Goal: Information Seeking & Learning: Learn about a topic

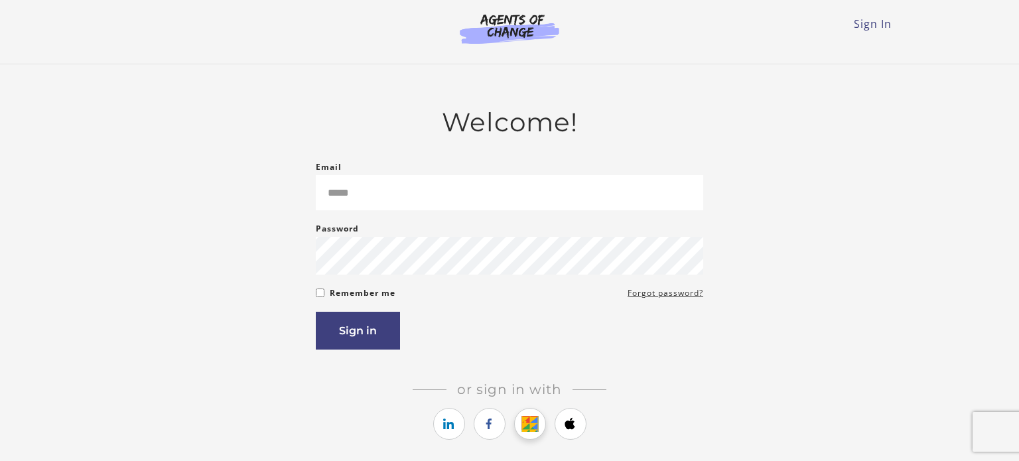
click at [529, 429] on icon "https://courses.thinkific.com/users/auth/google?ss%5Breferral%5D=&ss%5Buser_ret…" at bounding box center [529, 424] width 17 height 16
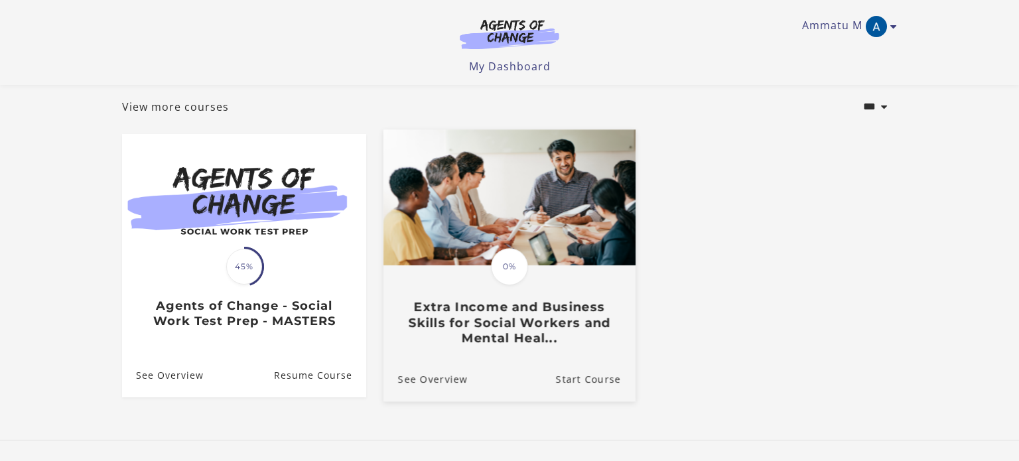
scroll to position [69, 0]
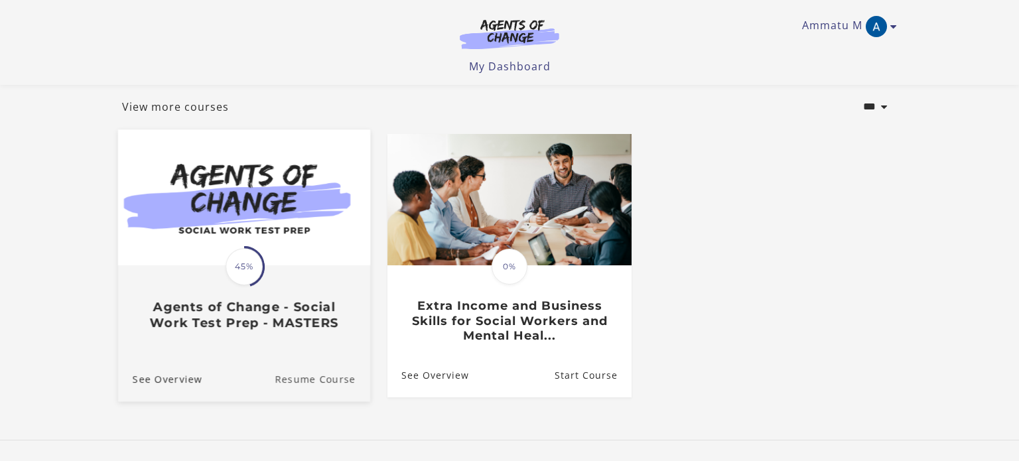
click at [319, 385] on link "Resume Course" at bounding box center [323, 379] width 96 height 44
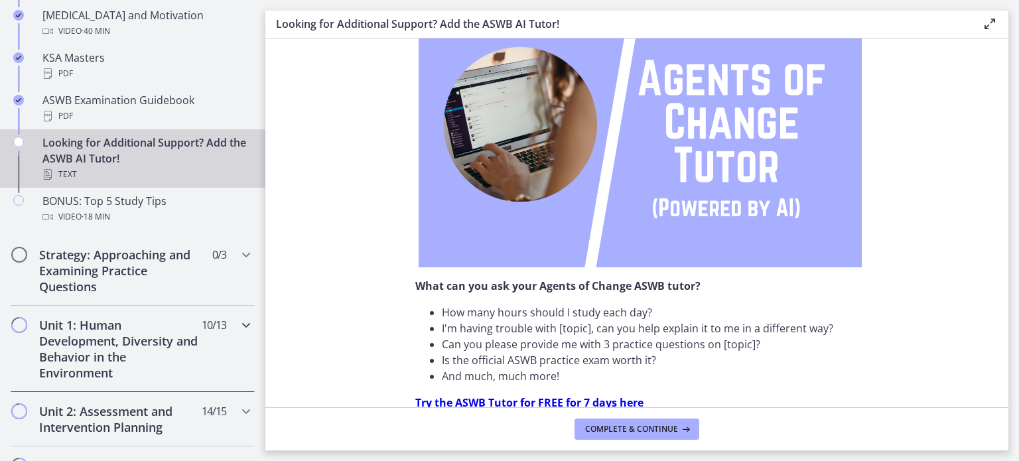
scroll to position [657, 0]
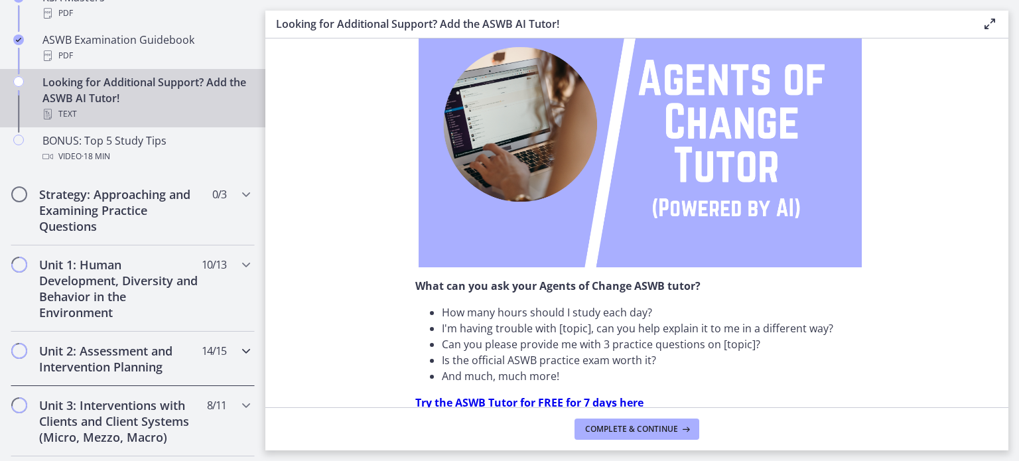
click at [117, 356] on h2 "Unit 2: Assessment and Intervention Planning" at bounding box center [120, 359] width 162 height 32
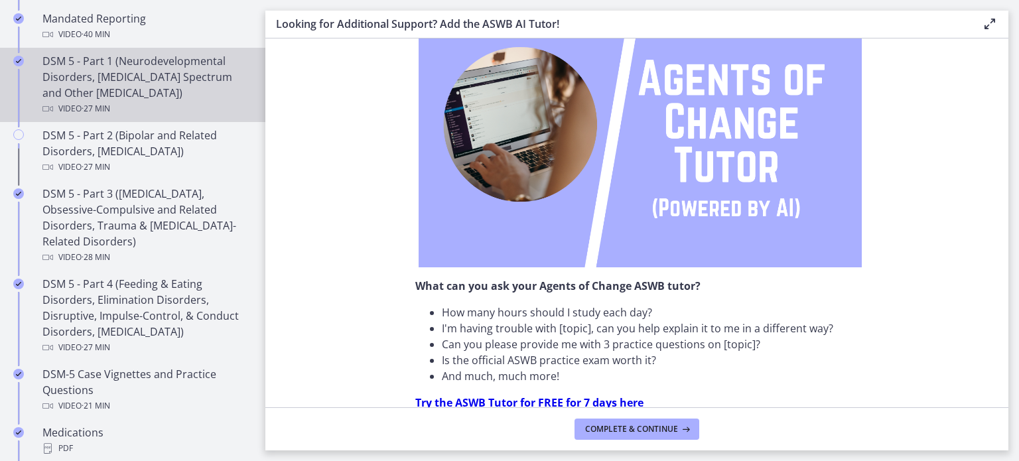
scroll to position [594, 0]
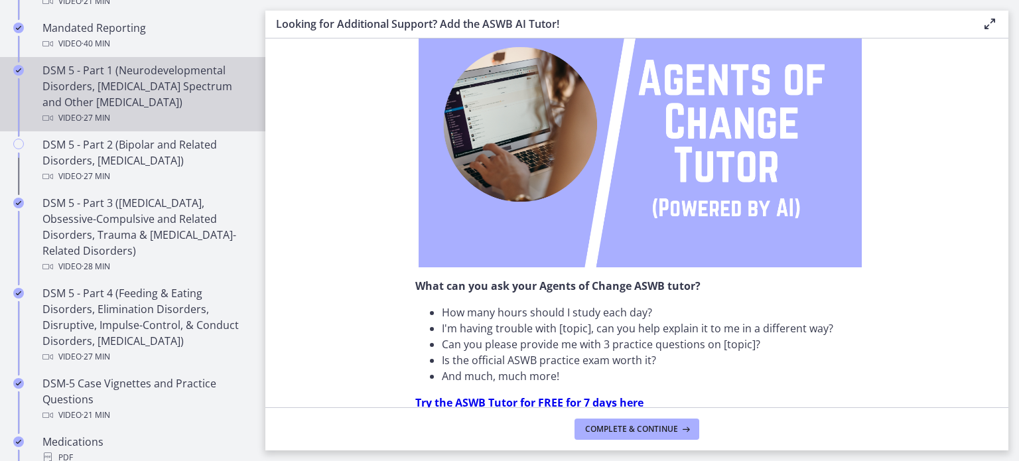
click at [149, 100] on div "DSM 5 - Part 1 (Neurodevelopmental Disorders, [MEDICAL_DATA] Spectrum and Other…" at bounding box center [145, 94] width 207 height 64
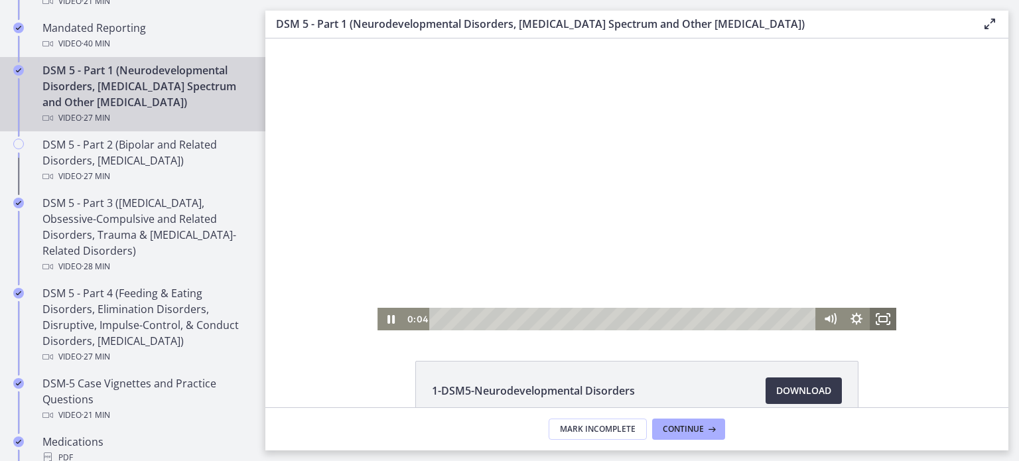
click at [882, 318] on icon "Fullscreen" at bounding box center [883, 319] width 27 height 23
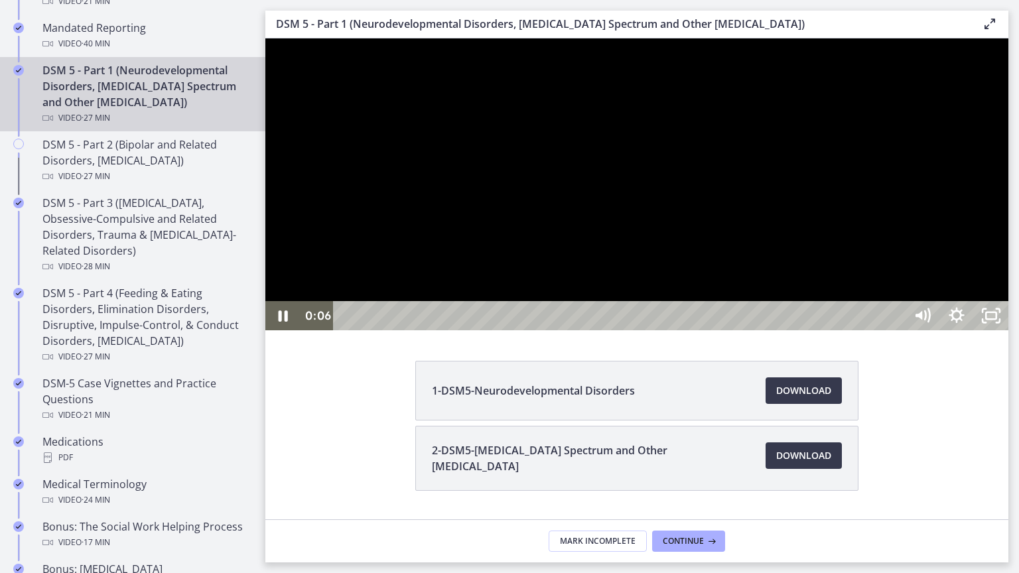
click at [604, 330] on div at bounding box center [636, 184] width 743 height 292
click at [470, 330] on div at bounding box center [636, 184] width 743 height 292
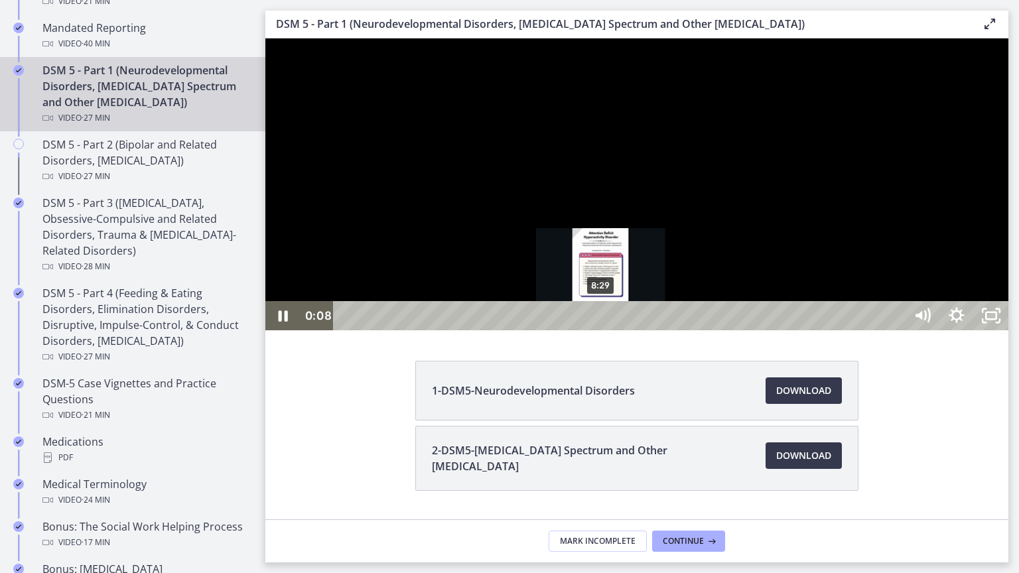
click at [602, 330] on div "8:29" at bounding box center [621, 315] width 551 height 29
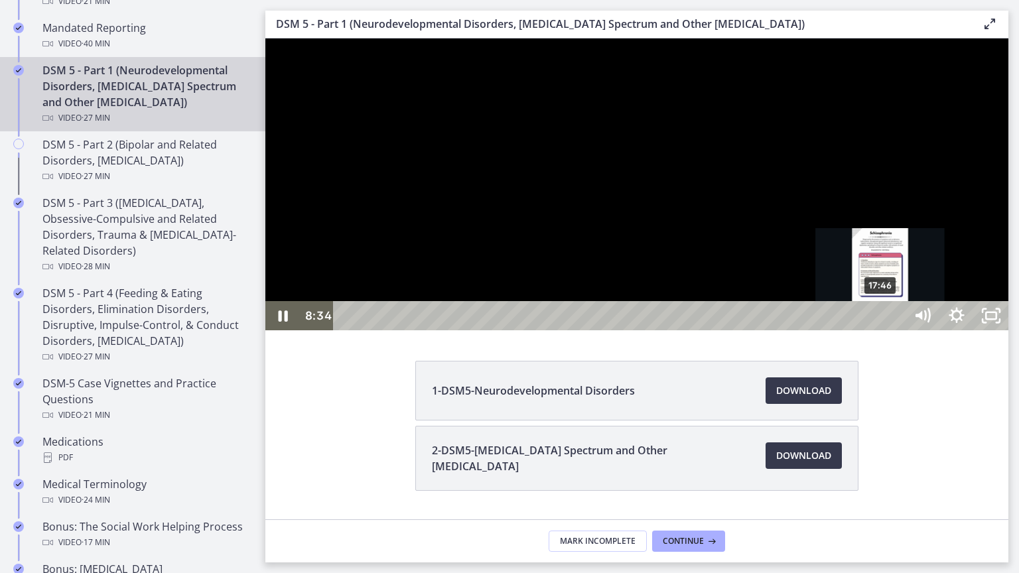
click at [881, 330] on div "17:46" at bounding box center [621, 315] width 551 height 29
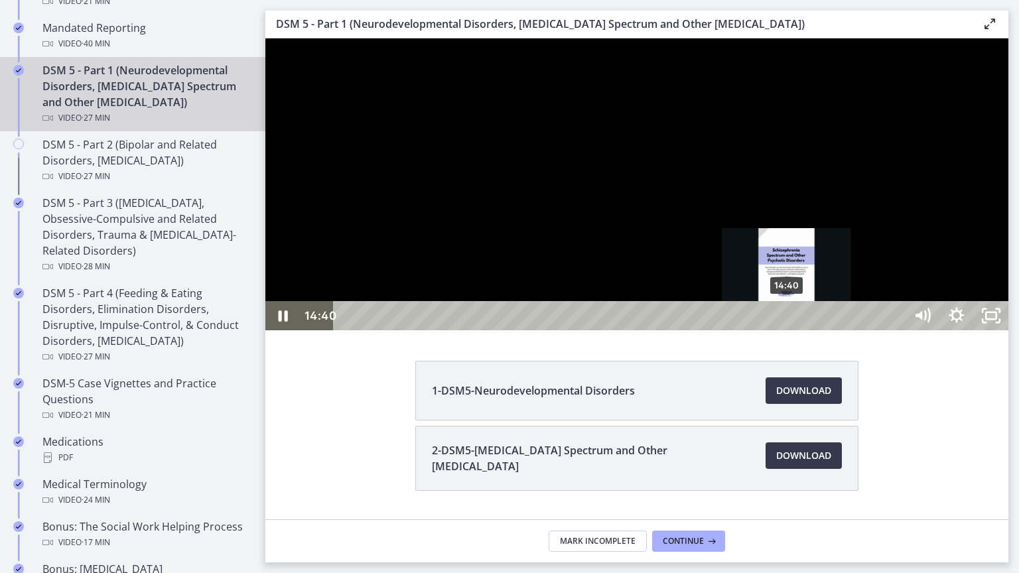
click at [787, 330] on div "14:40" at bounding box center [621, 315] width 551 height 29
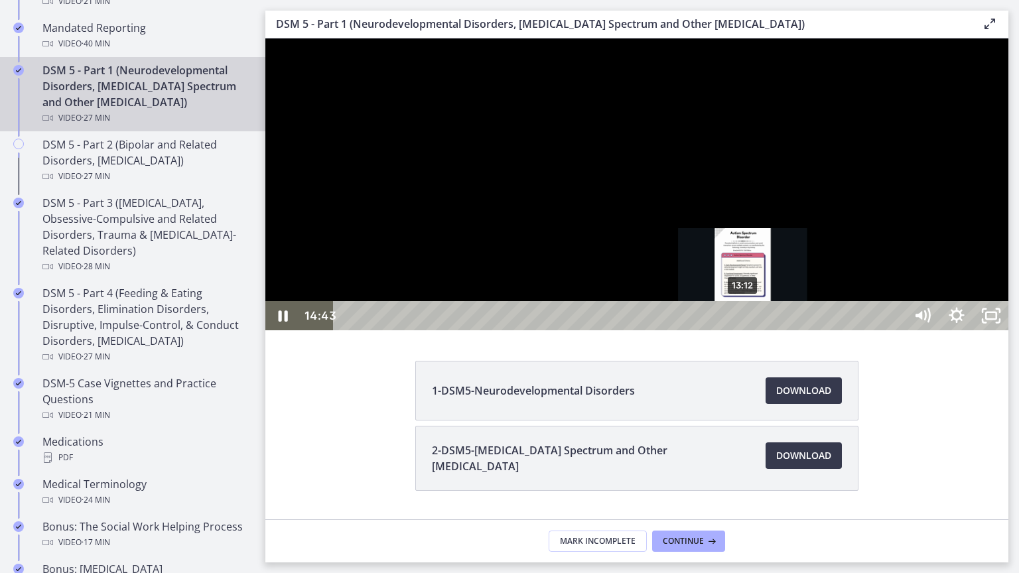
click at [744, 330] on div "13:12" at bounding box center [621, 315] width 551 height 29
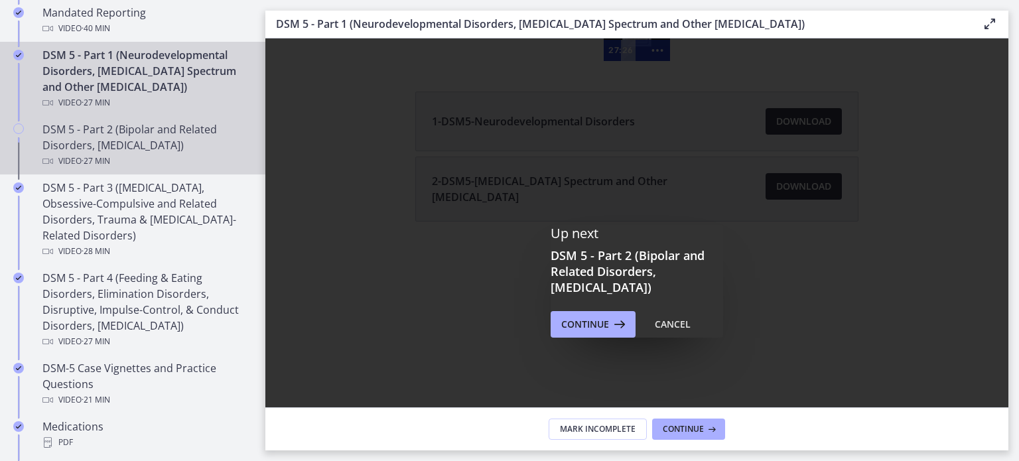
scroll to position [602, 0]
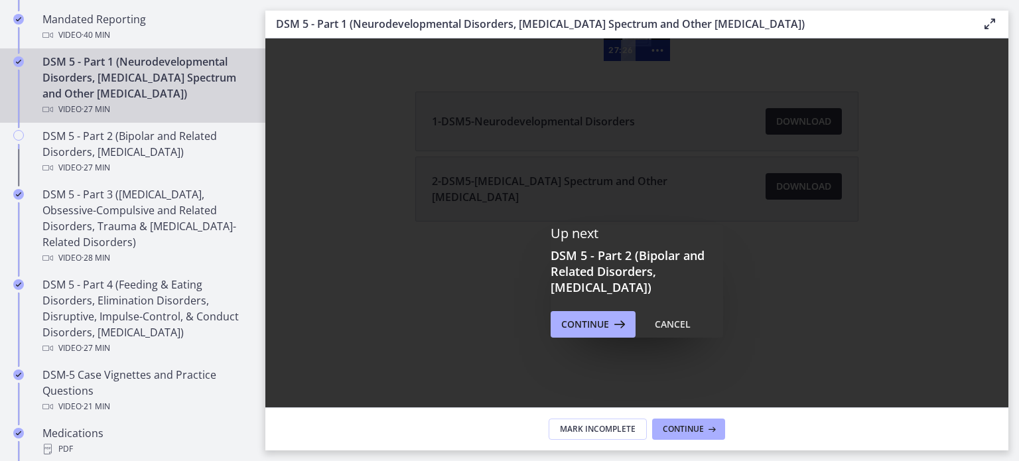
click at [137, 93] on div "DSM 5 - Part 1 (Neurodevelopmental Disorders, [MEDICAL_DATA] Spectrum and Other…" at bounding box center [145, 86] width 207 height 64
click at [588, 318] on span "Continue" at bounding box center [585, 324] width 48 height 16
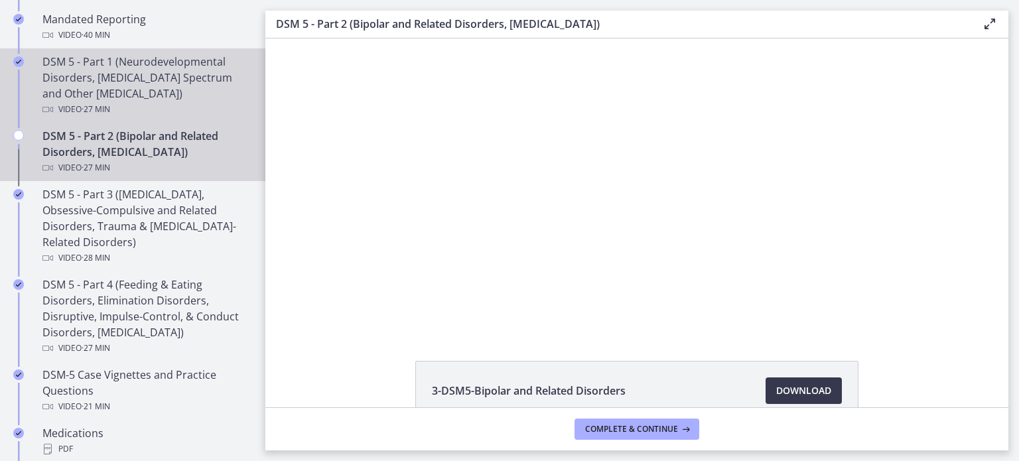
click at [157, 105] on div "Video · 27 min" at bounding box center [145, 109] width 207 height 16
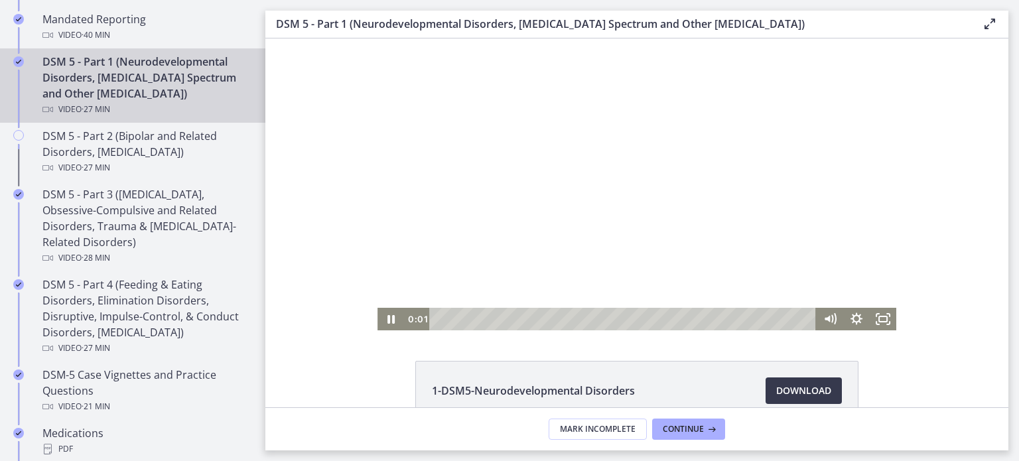
click at [695, 320] on div "Playbar" at bounding box center [624, 319] width 371 height 23
click at [883, 321] on rect "Fullscreen" at bounding box center [882, 319] width 9 height 7
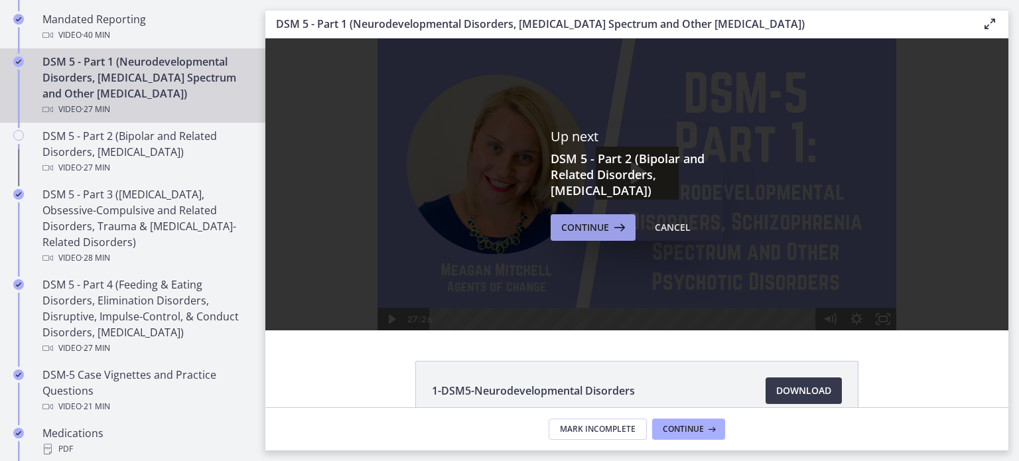
click at [579, 222] on span "Continue" at bounding box center [585, 228] width 48 height 16
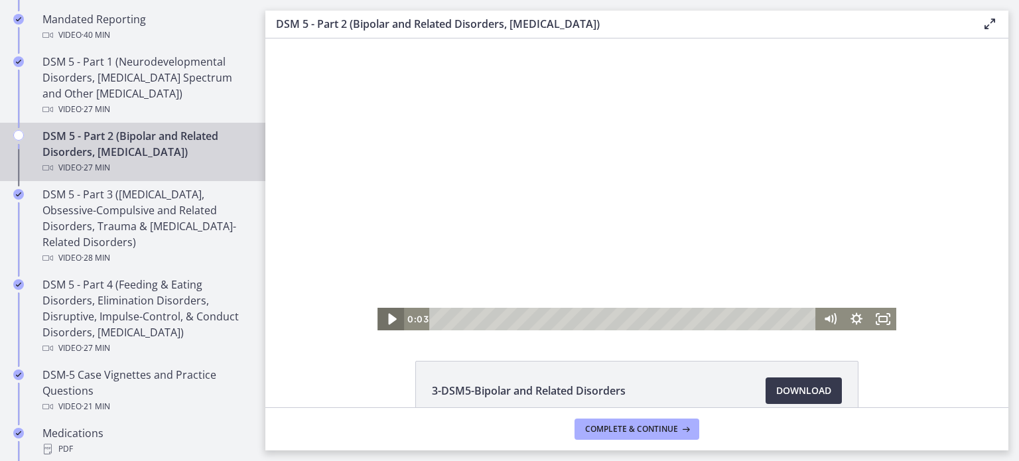
click at [389, 320] on icon "Play Video" at bounding box center [392, 319] width 8 height 11
click at [389, 319] on icon "Pause" at bounding box center [391, 319] width 9 height 11
